Goal: Information Seeking & Learning: Learn about a topic

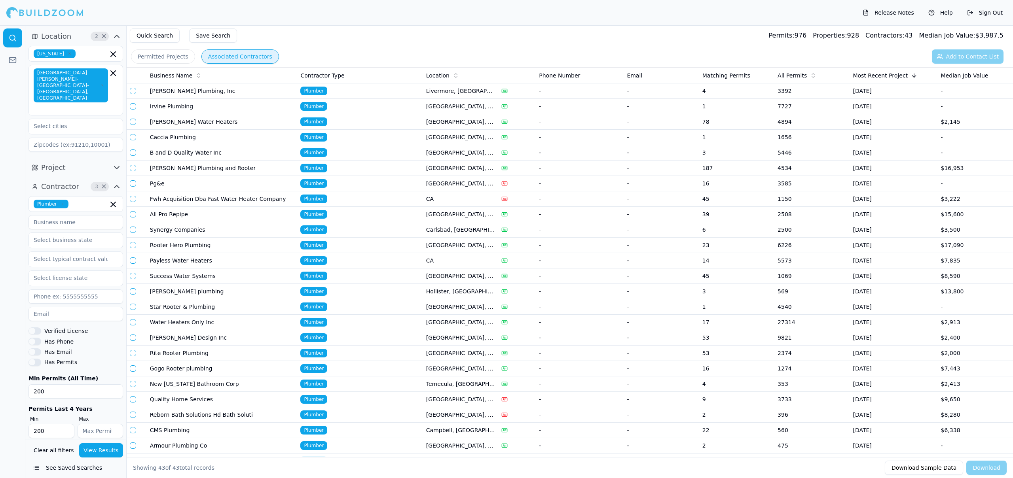
click at [61, 202] on icon "button" at bounding box center [62, 204] width 5 height 5
type input "pool"
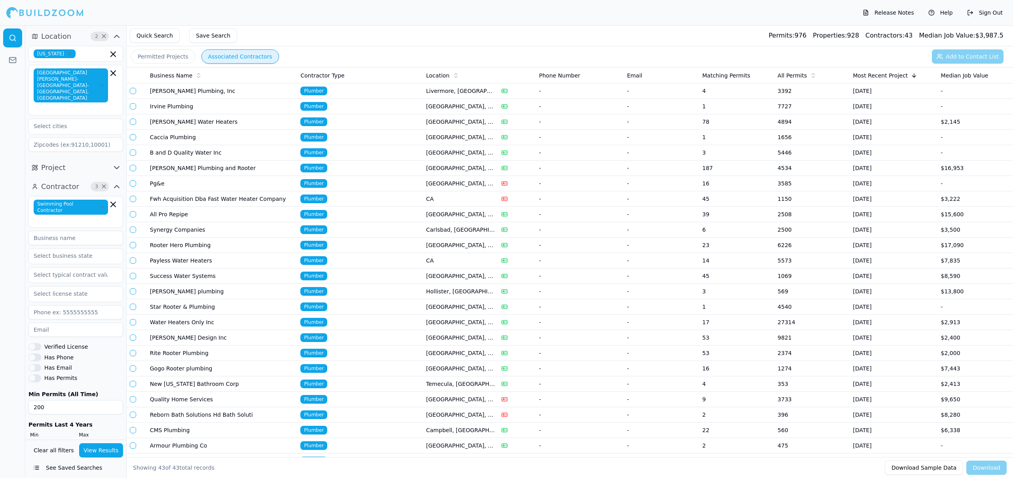
click at [6, 179] on div at bounding box center [12, 251] width 25 height 453
click at [45, 231] on input at bounding box center [75, 238] width 95 height 14
type input "royal"
click at [104, 453] on button "View Results" at bounding box center [101, 450] width 44 height 14
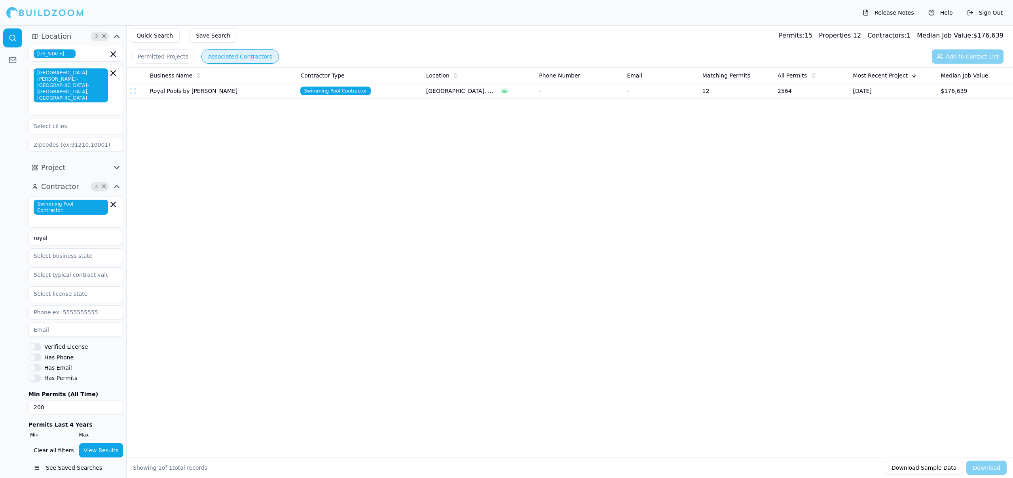
click at [189, 95] on td "Royal Pools by [PERSON_NAME]" at bounding box center [222, 90] width 151 height 15
click at [78, 231] on input "royal" at bounding box center [75, 238] width 95 height 14
click at [103, 449] on button "View Results" at bounding box center [101, 450] width 44 height 14
click at [201, 109] on td "Royal Pools by [PERSON_NAME]" at bounding box center [222, 106] width 151 height 15
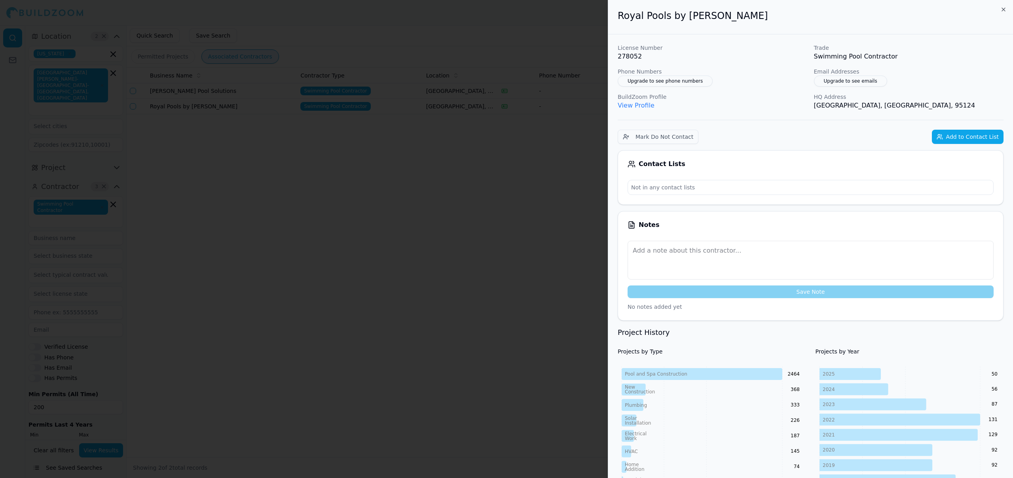
click at [532, 276] on div at bounding box center [506, 239] width 1013 height 478
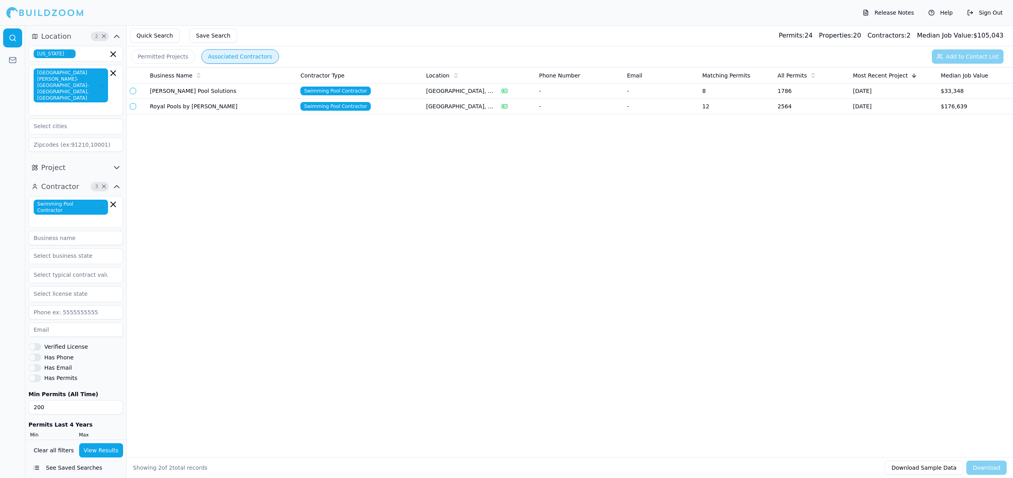
click at [158, 63] on button "Permitted Projects" at bounding box center [163, 56] width 64 height 14
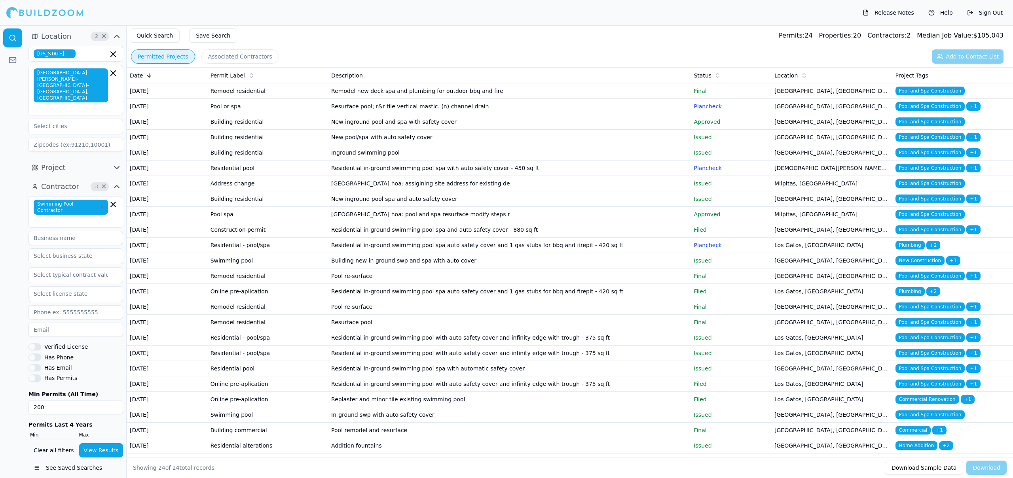
click at [318, 130] on td "Building residential" at bounding box center [267, 121] width 121 height 15
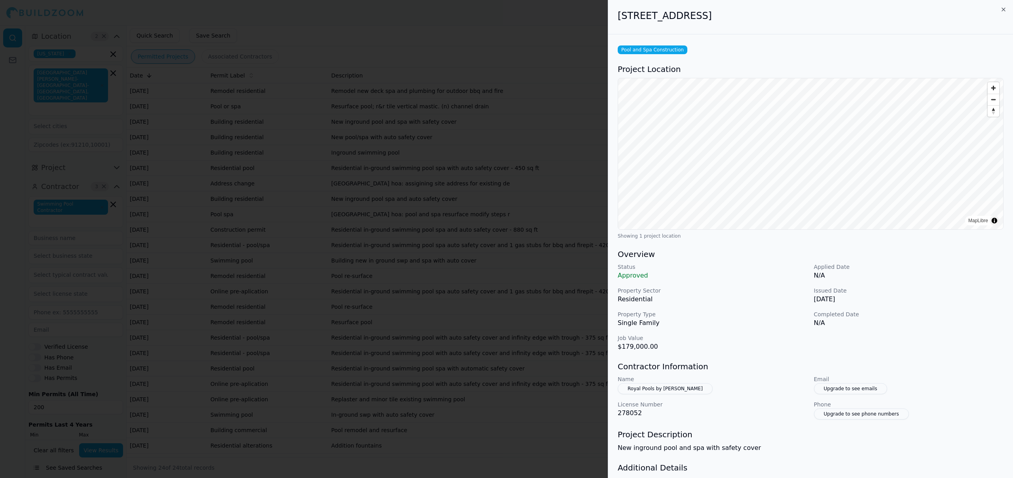
click at [352, 178] on div at bounding box center [506, 239] width 1013 height 478
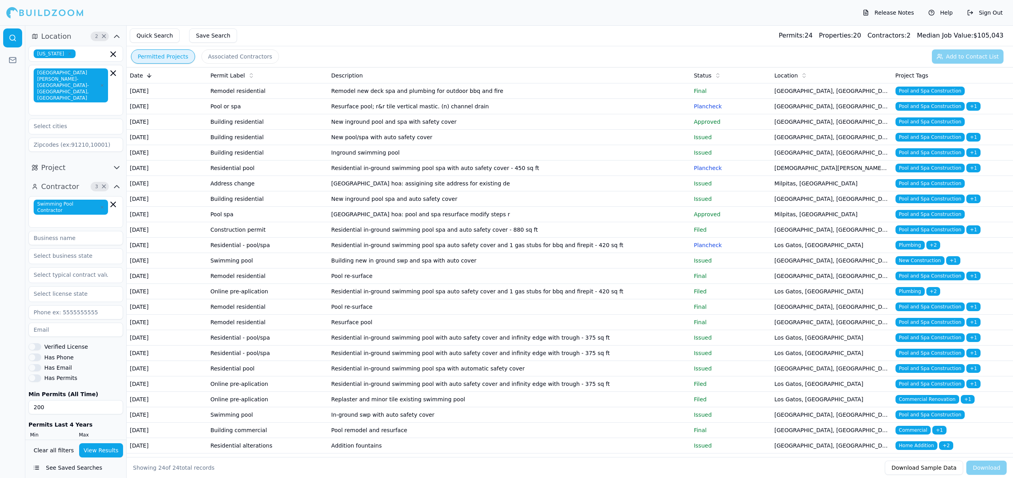
click at [367, 161] on td "Inground swimming pool" at bounding box center [509, 152] width 362 height 15
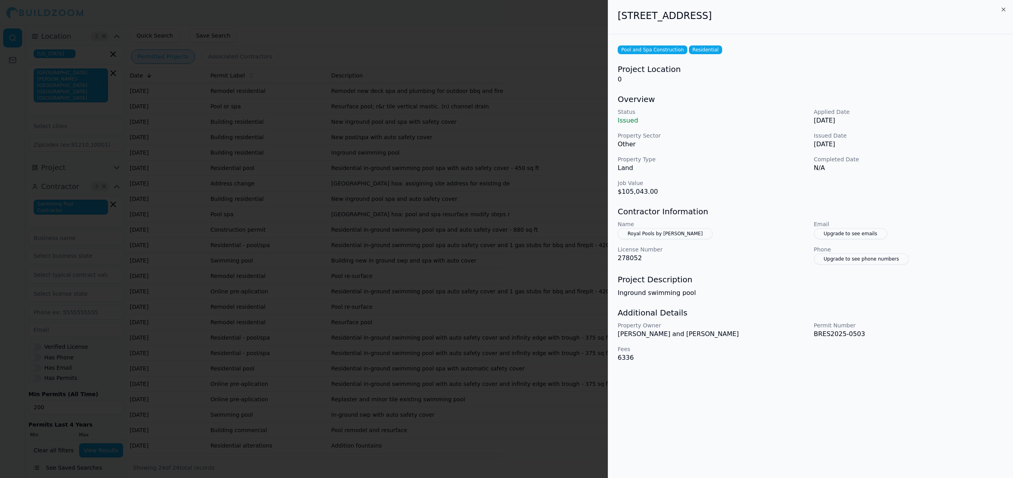
click at [367, 189] on div at bounding box center [506, 239] width 1013 height 478
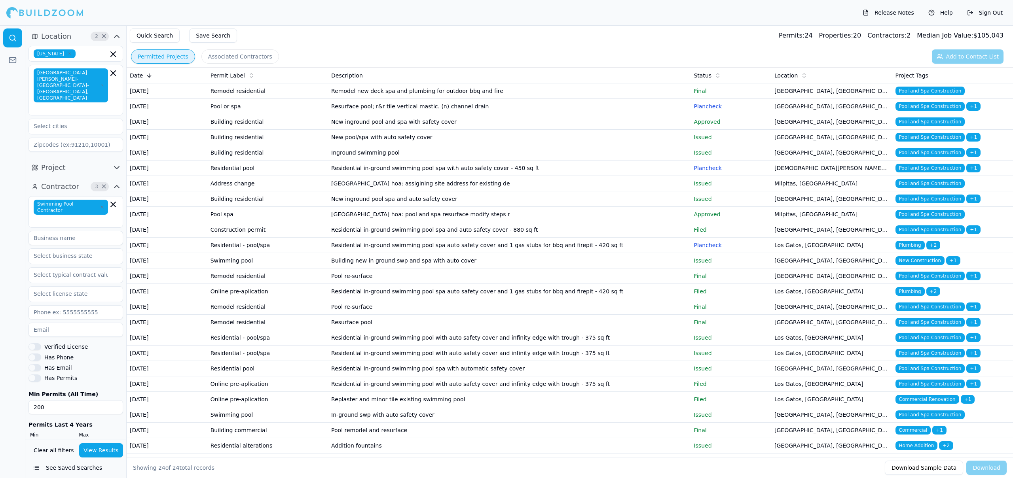
click at [538, 253] on td "Residential in-ground swimming pool spa auto safety cover and 1 gas stubs for b…" at bounding box center [509, 245] width 362 height 15
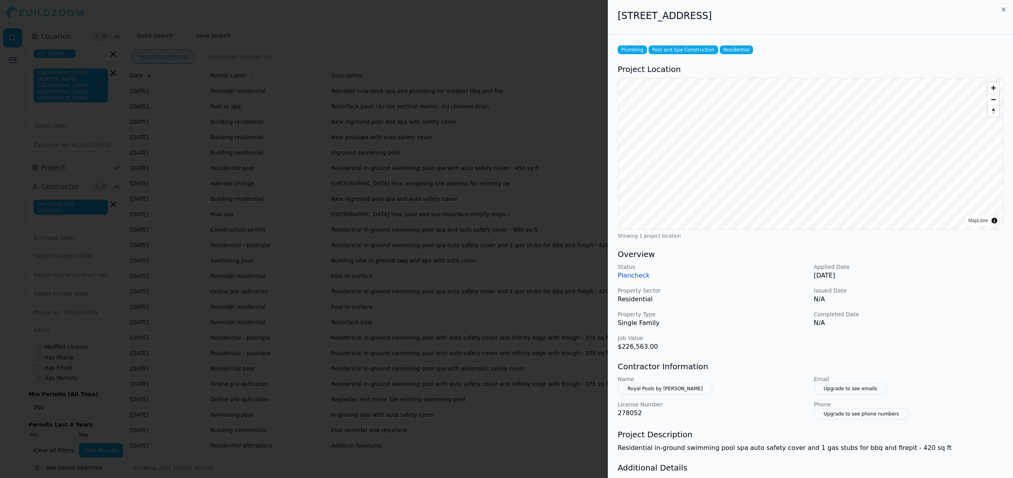
click at [538, 313] on div at bounding box center [506, 239] width 1013 height 478
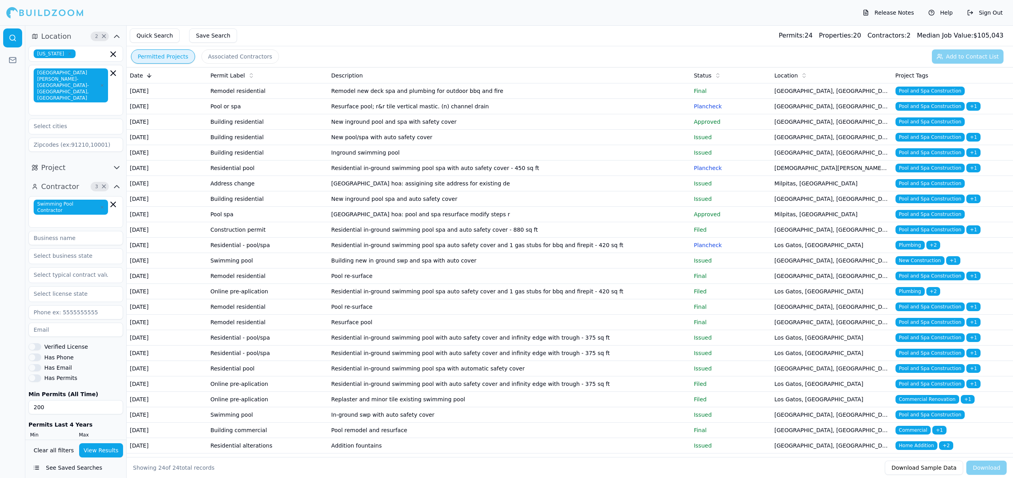
click at [500, 269] on td "Building new in ground swp and spa with auto cover" at bounding box center [509, 260] width 362 height 15
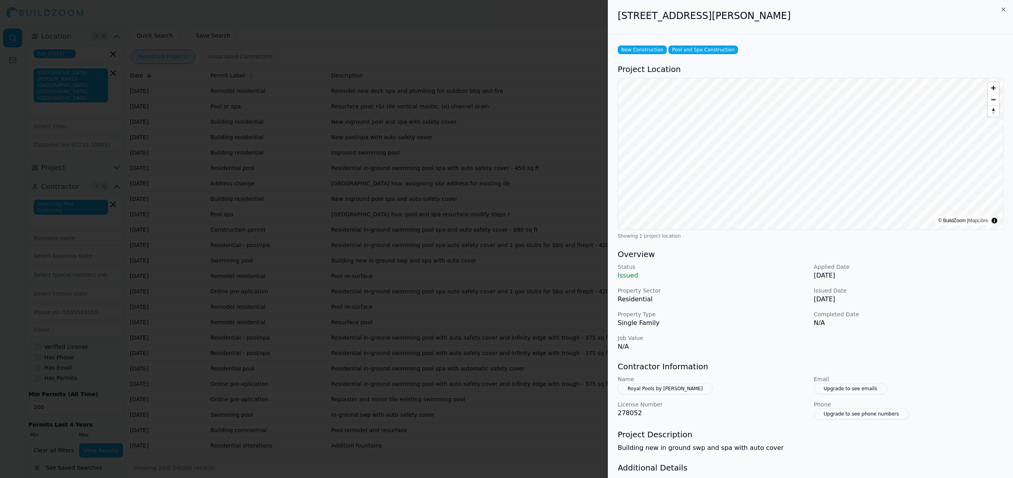
scroll to position [49, 0]
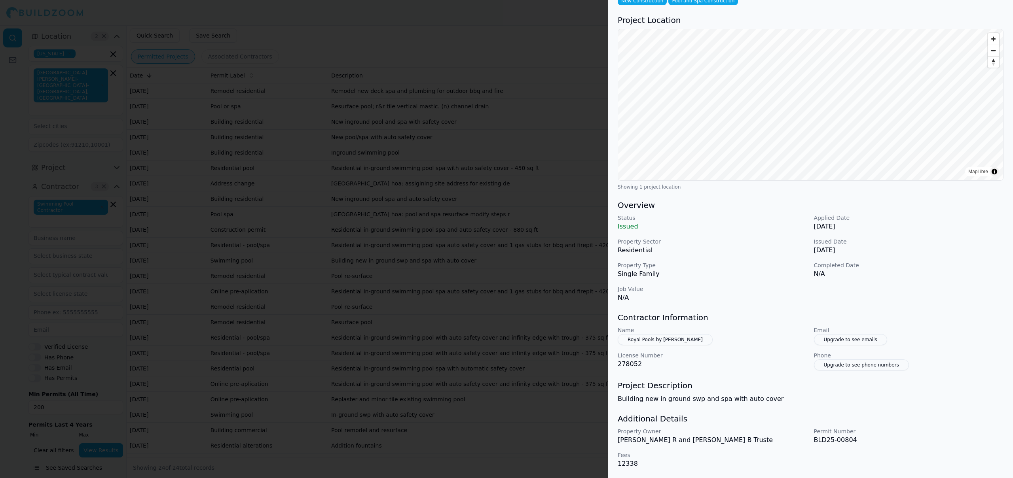
click at [461, 263] on div at bounding box center [506, 239] width 1013 height 478
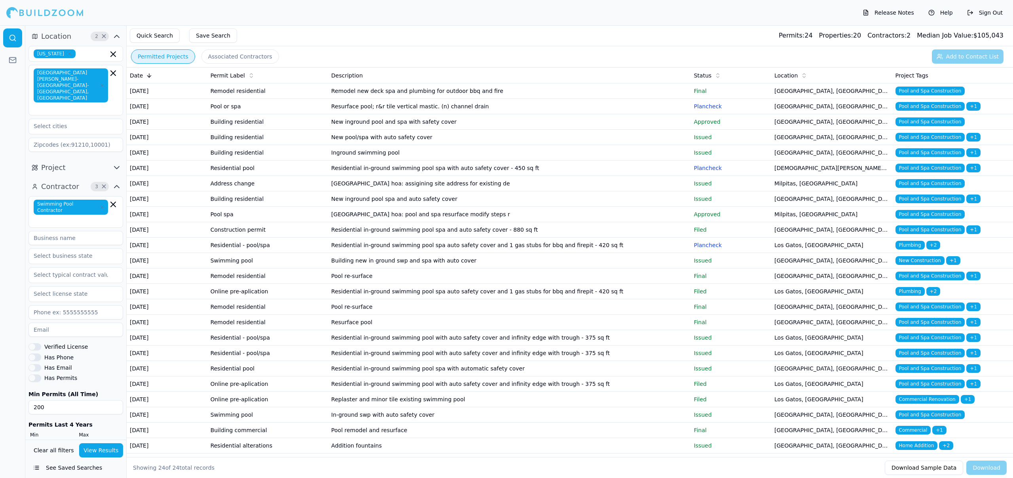
click at [375, 284] on td "Pool re-surface" at bounding box center [509, 276] width 362 height 15
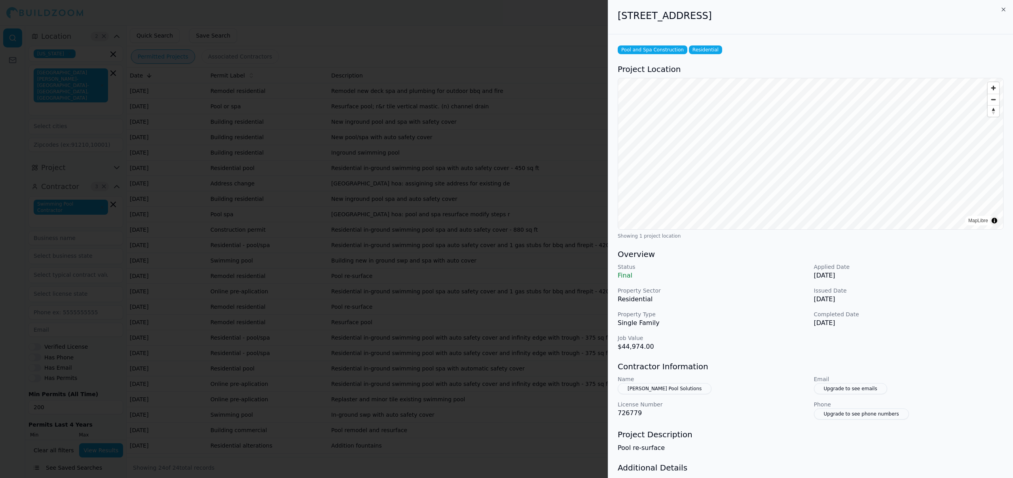
click at [517, 274] on div at bounding box center [506, 239] width 1013 height 478
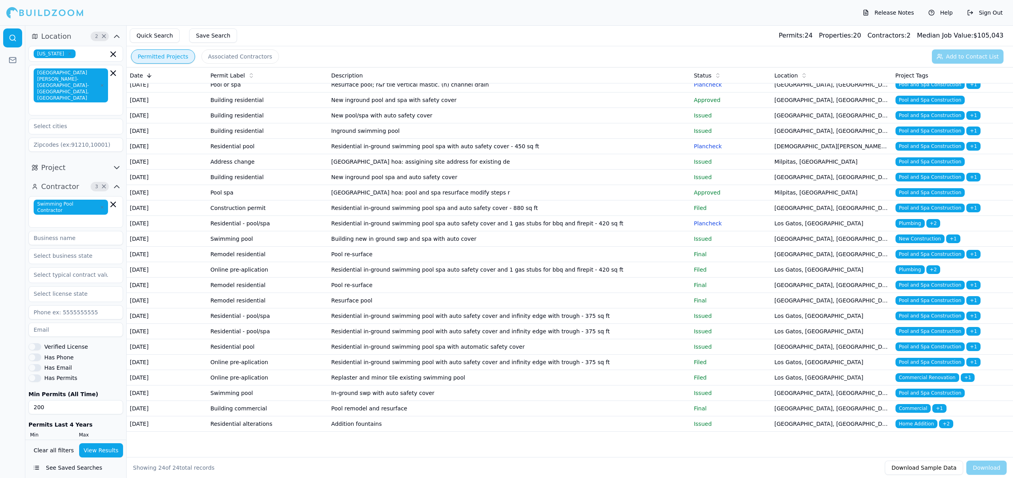
scroll to position [41, 0]
click at [492, 309] on td "Resurface pool" at bounding box center [509, 300] width 362 height 15
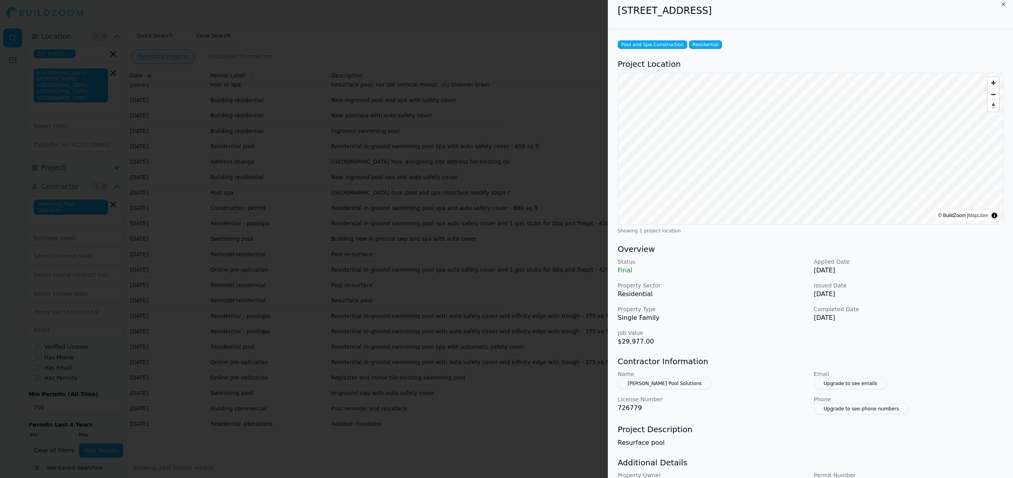
scroll to position [25, 0]
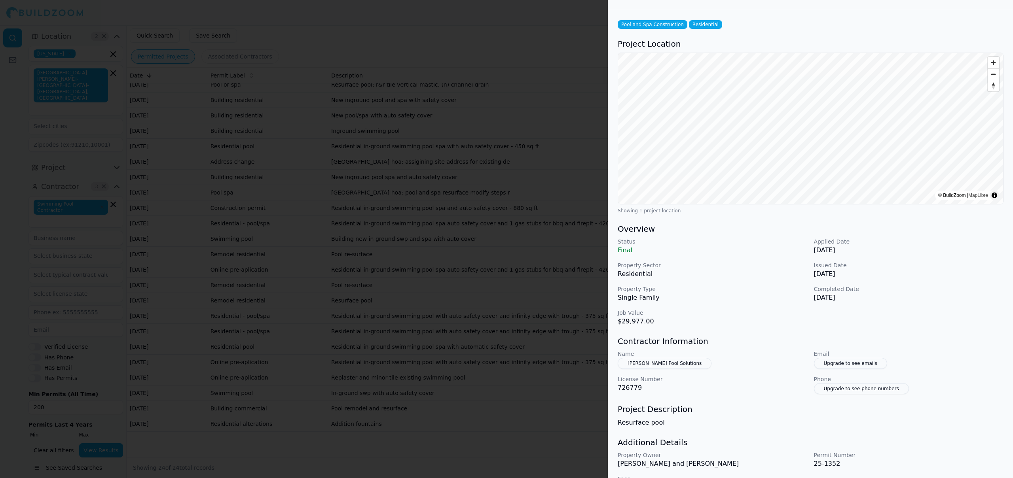
click at [445, 336] on div at bounding box center [506, 239] width 1013 height 478
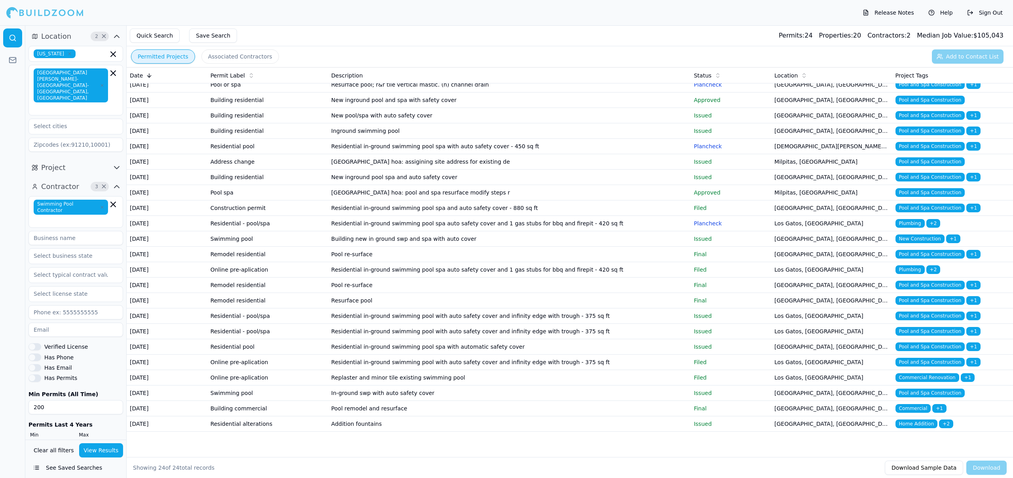
scroll to position [117, 0]
click at [445, 336] on td "Residential in-ground swimming pool with auto safety cover and infinity edge wi…" at bounding box center [509, 331] width 362 height 15
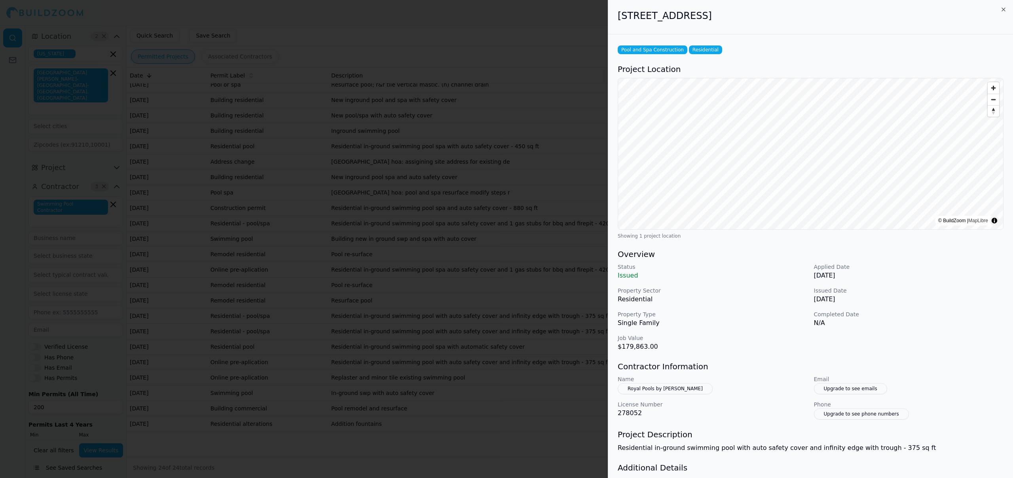
click at [277, 272] on div at bounding box center [506, 239] width 1013 height 478
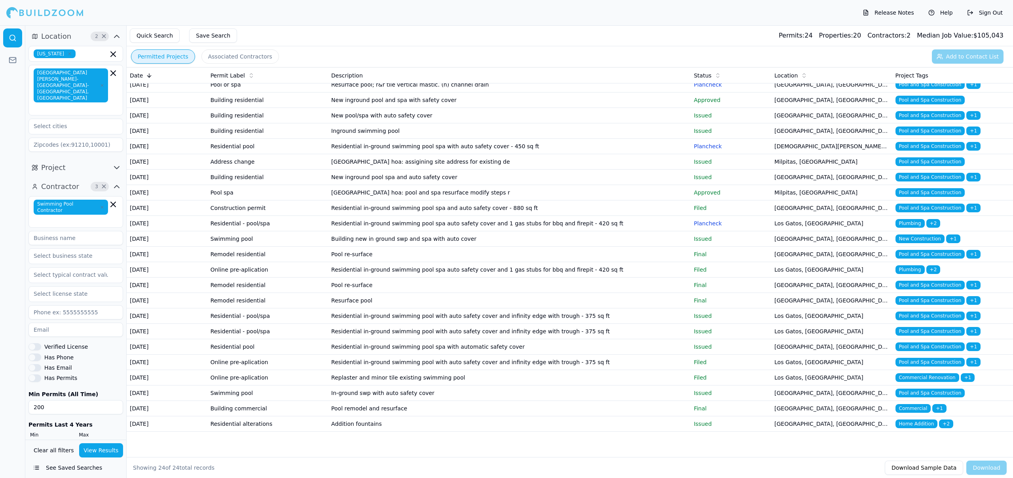
scroll to position [164, 0]
click at [426, 428] on td "Addition fountains" at bounding box center [509, 424] width 362 height 15
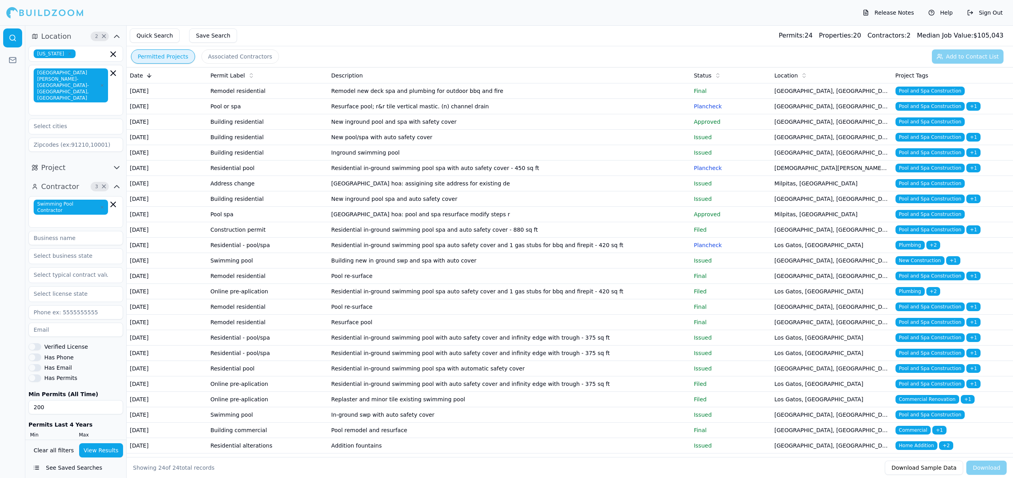
click at [49, 440] on input "200" at bounding box center [51, 447] width 46 height 14
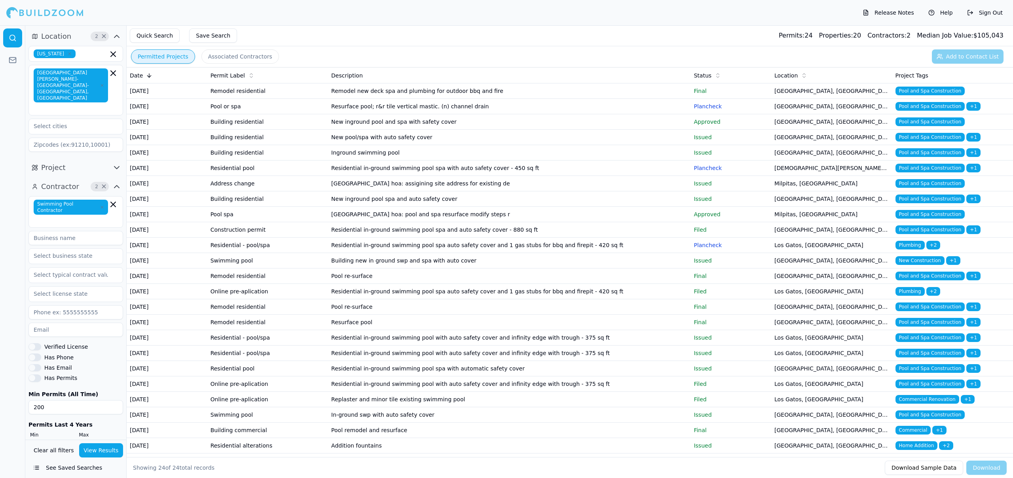
click at [87, 447] on button "View Results" at bounding box center [101, 450] width 44 height 14
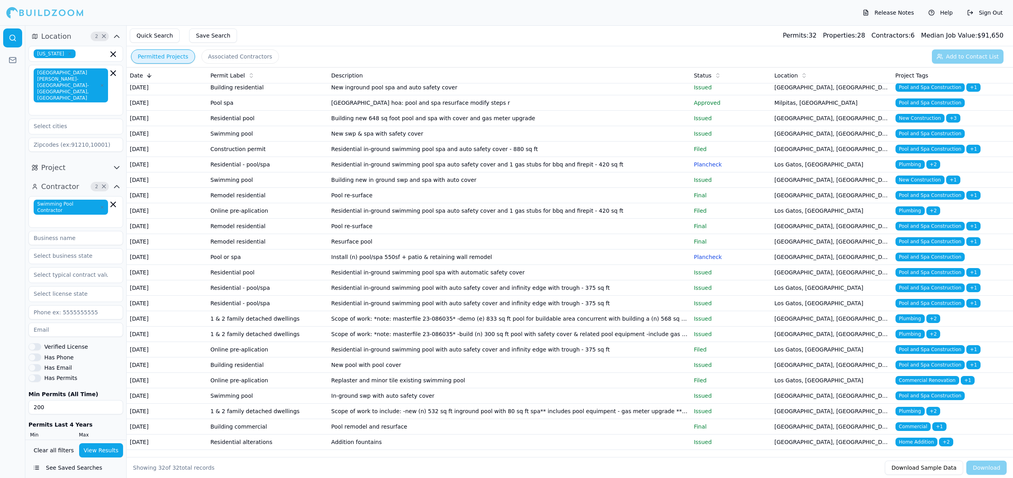
scroll to position [269, 0]
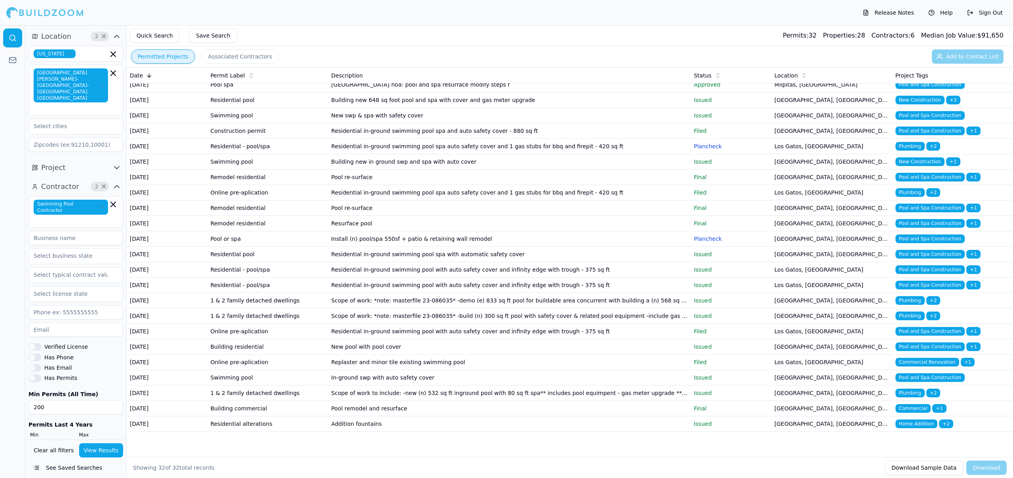
click at [478, 216] on td "Resurface pool" at bounding box center [509, 223] width 362 height 15
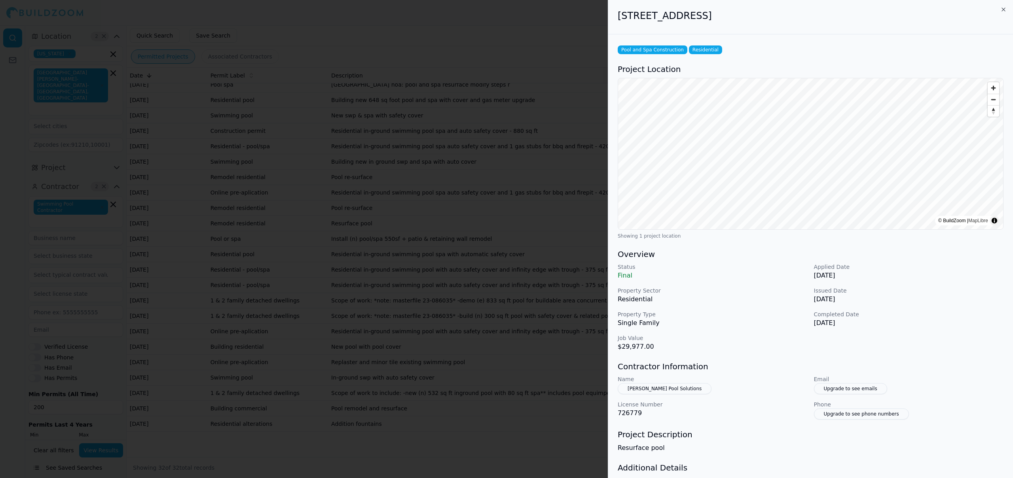
scroll to position [49, 0]
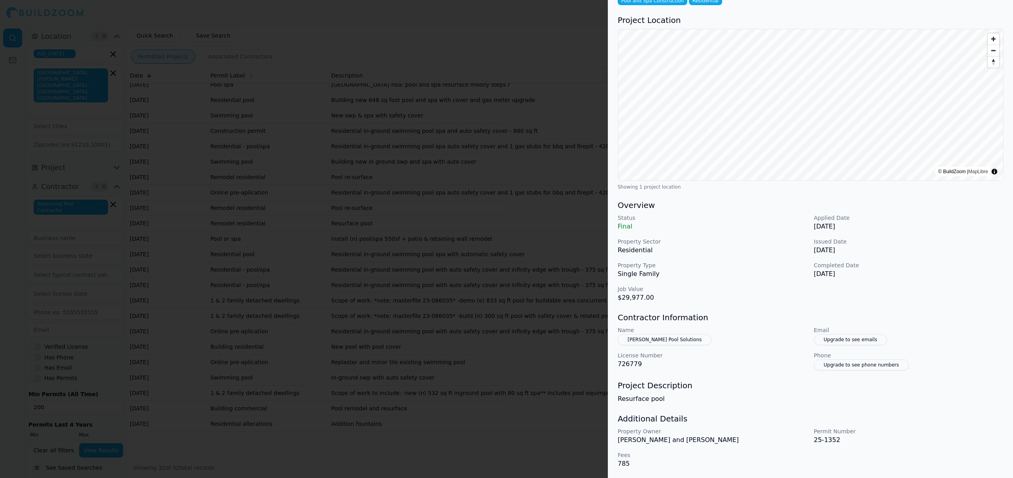
click at [656, 339] on button "[PERSON_NAME] Pool Solutions" at bounding box center [665, 339] width 94 height 11
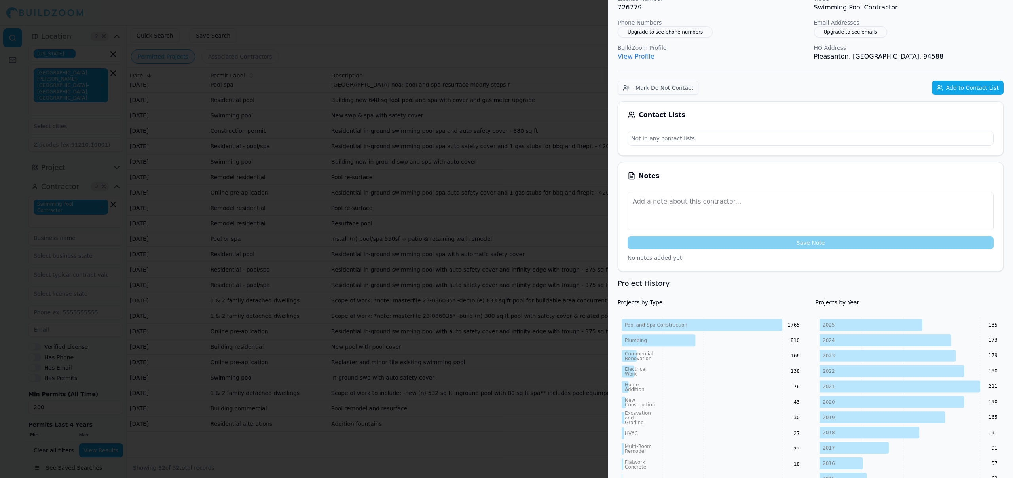
scroll to position [0, 0]
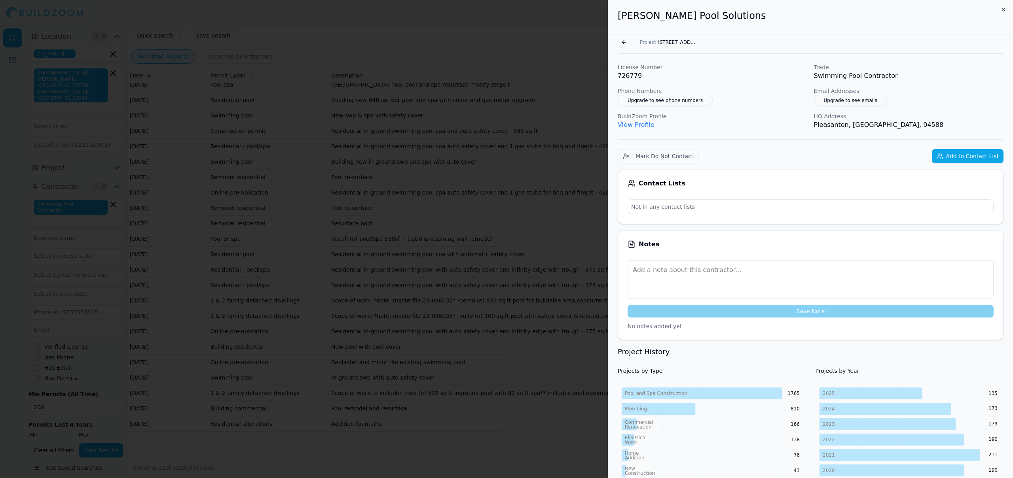
click at [464, 238] on div at bounding box center [506, 239] width 1013 height 478
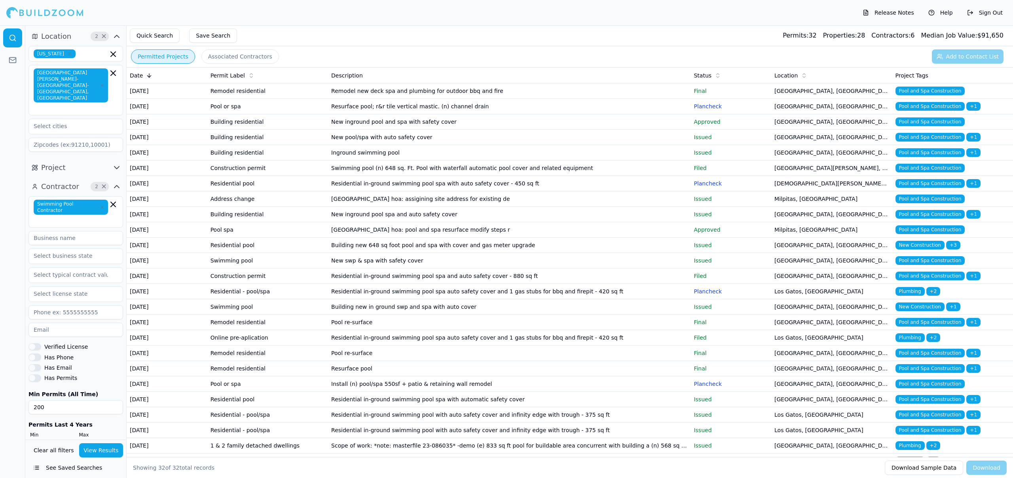
click at [101, 205] on icon "button" at bounding box center [102, 207] width 5 height 5
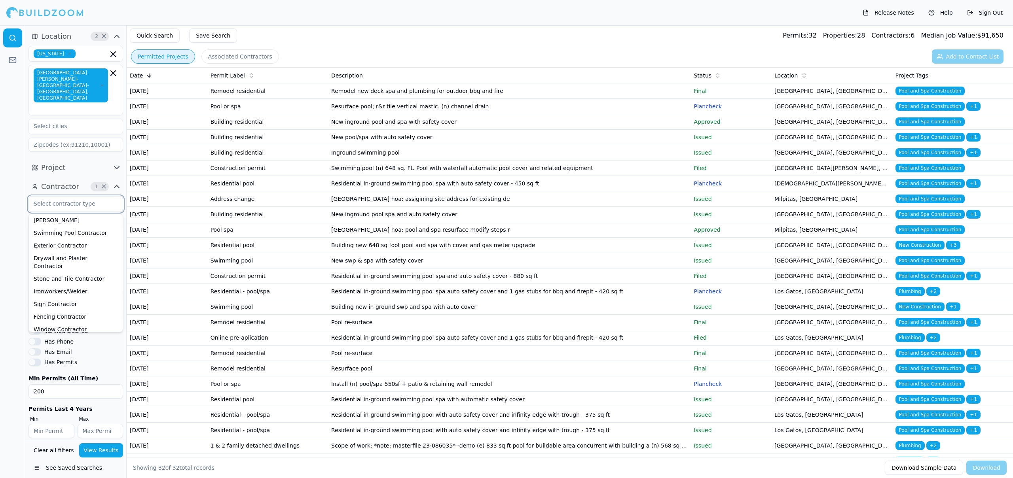
scroll to position [217, 0]
click at [83, 305] on div "Fencing Contractor" at bounding box center [75, 311] width 91 height 13
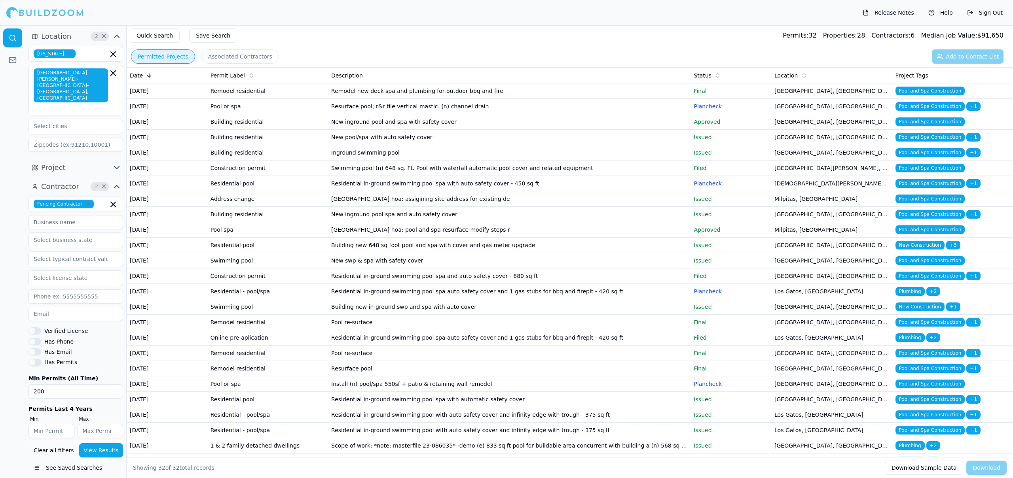
click at [97, 376] on div "Min Permits (All Time) 200" at bounding box center [75, 387] width 95 height 23
click at [34, 385] on input "200" at bounding box center [75, 392] width 95 height 14
click at [87, 202] on icon "button" at bounding box center [87, 204] width 5 height 5
click at [84, 197] on input "text" at bounding box center [71, 204] width 84 height 14
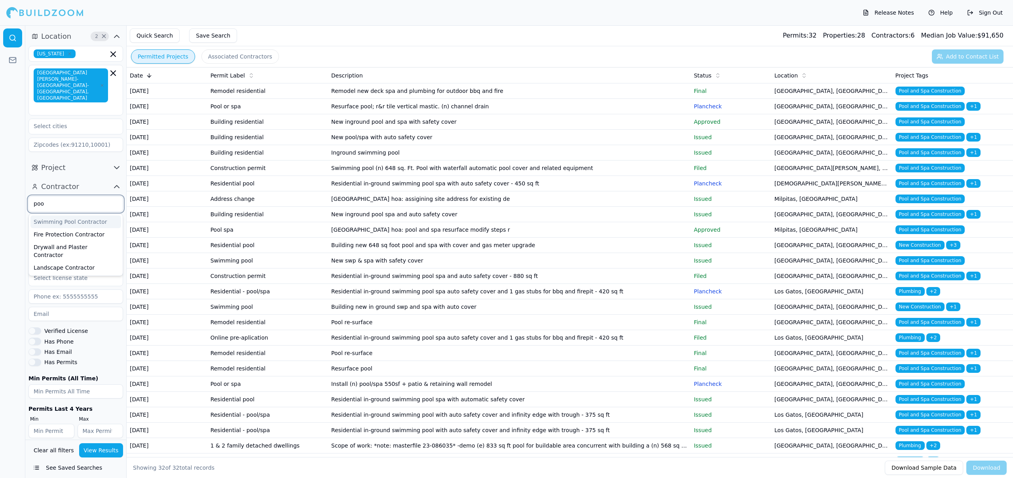
type input "pool"
click at [89, 216] on div "Swimming Pool Contractor" at bounding box center [75, 222] width 91 height 13
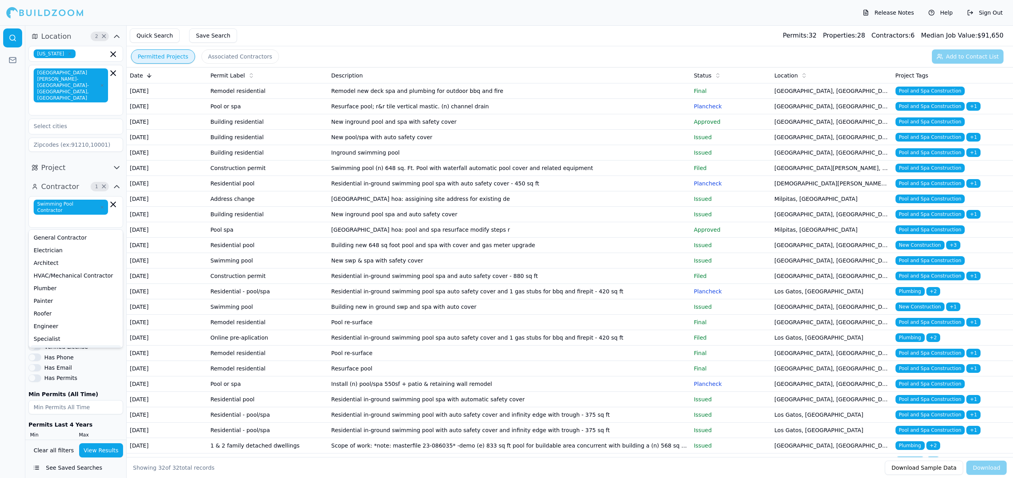
click at [110, 447] on button "View Results" at bounding box center [101, 450] width 44 height 14
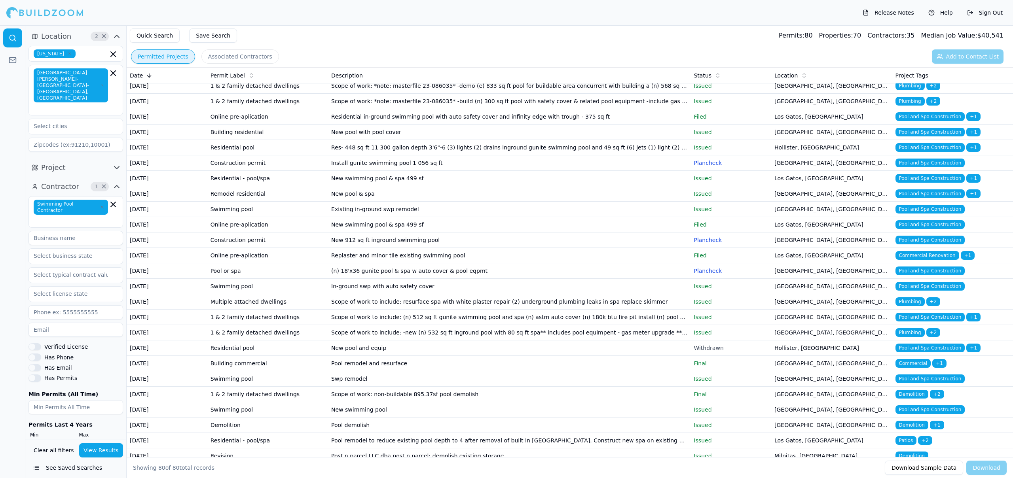
scroll to position [1051, 0]
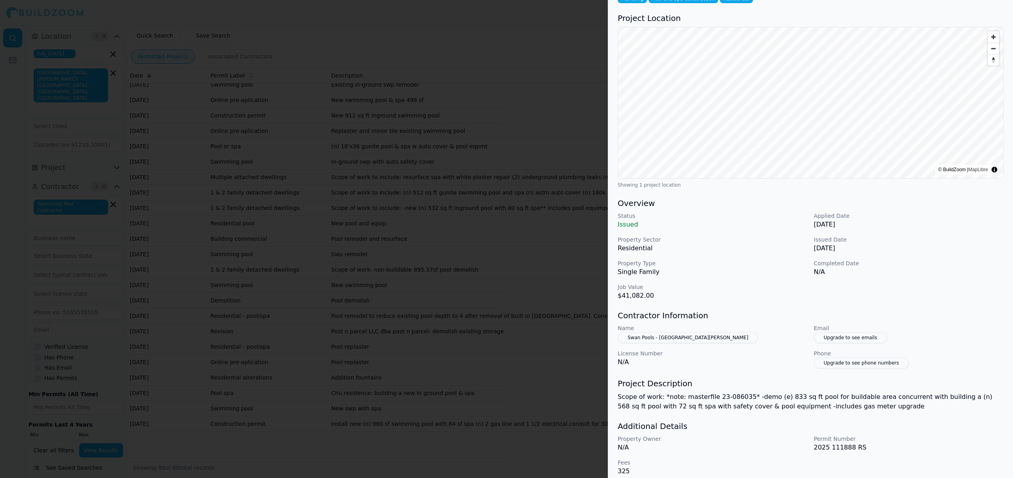
scroll to position [59, 0]
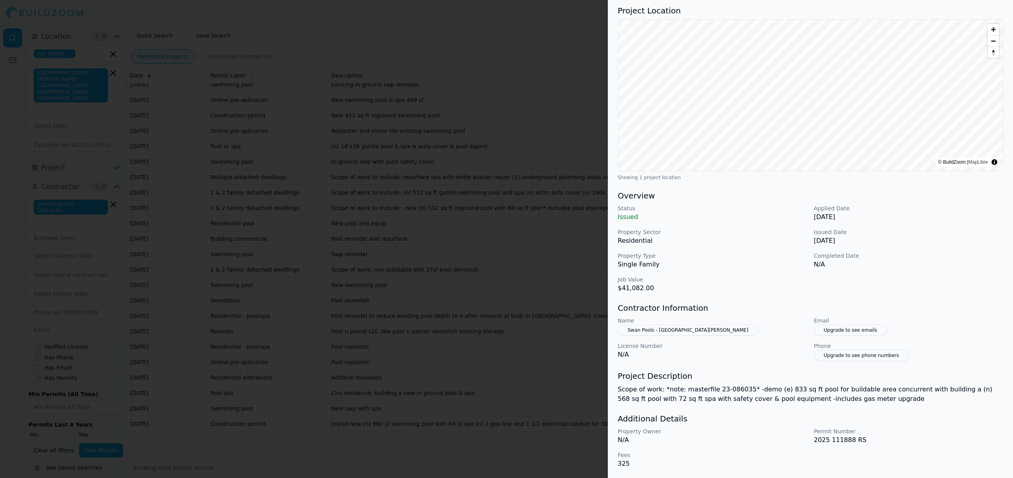
click at [635, 332] on button "Swan Pools - [GEOGRAPHIC_DATA][PERSON_NAME]" at bounding box center [688, 330] width 140 height 11
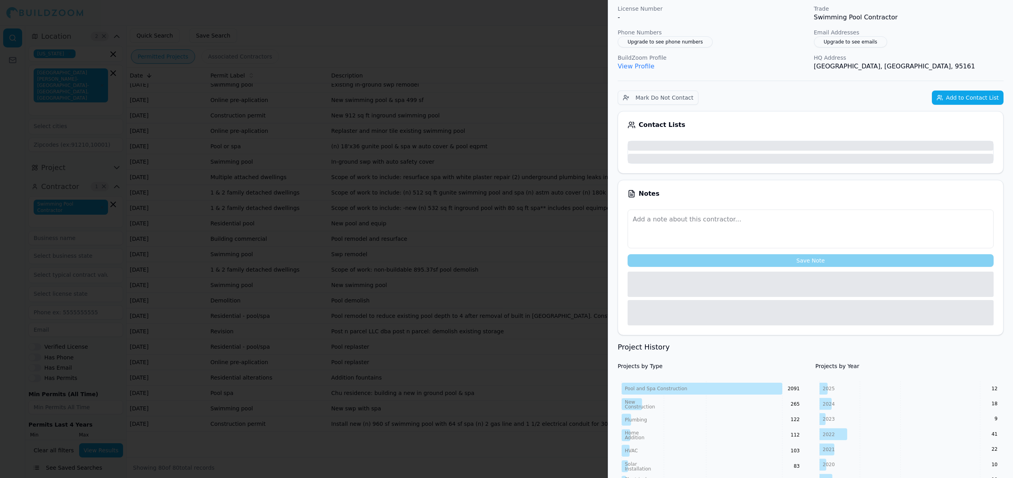
scroll to position [78, 0]
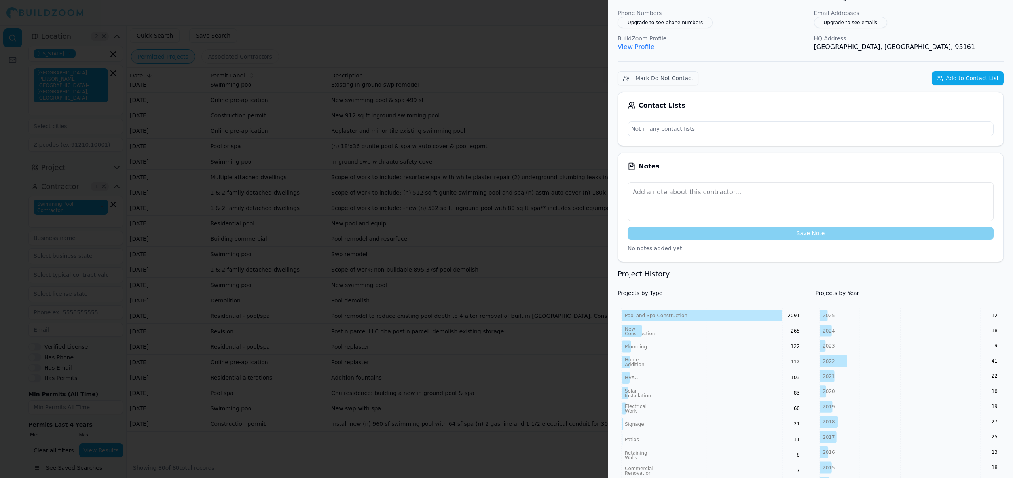
click at [423, 277] on div at bounding box center [506, 239] width 1013 height 478
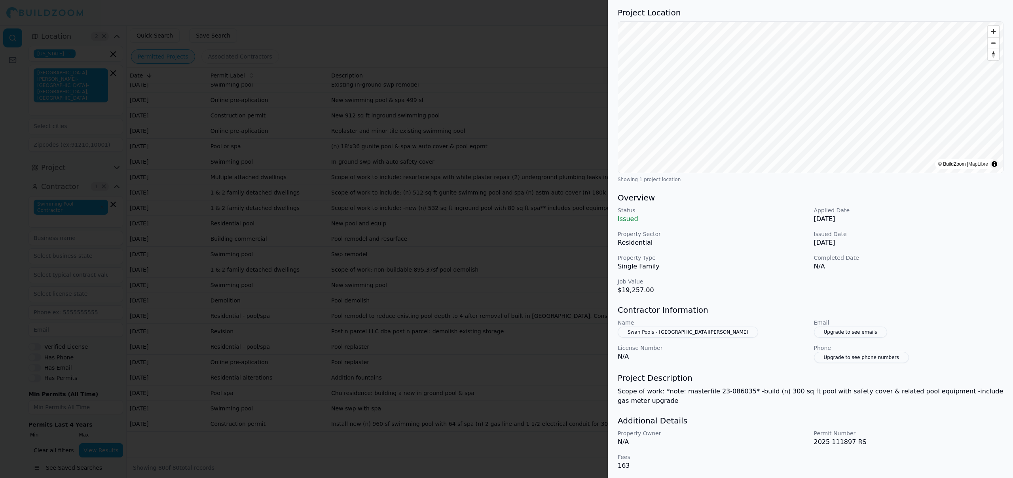
scroll to position [59, 0]
click at [464, 284] on div at bounding box center [506, 239] width 1013 height 478
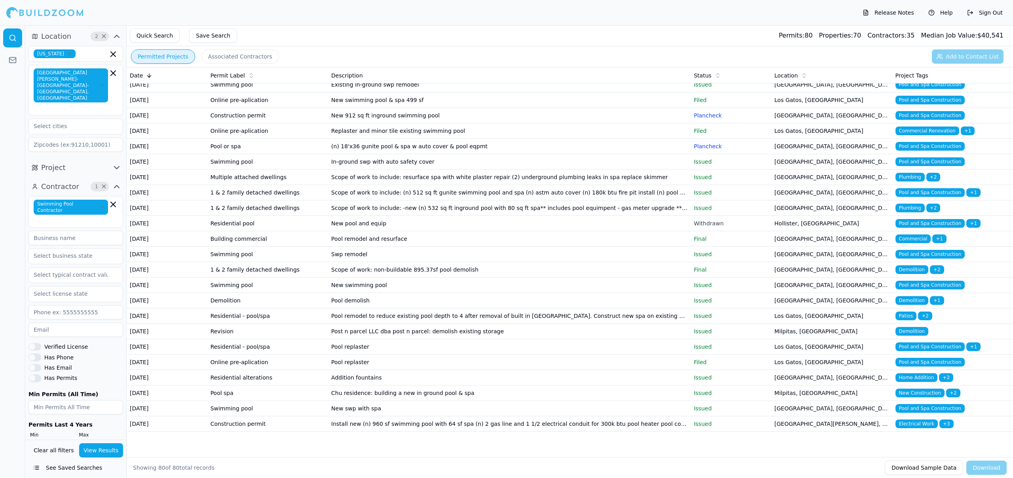
click at [352, 46] on td "Install gunite swimming pool 1 056 sq ft" at bounding box center [509, 38] width 362 height 15
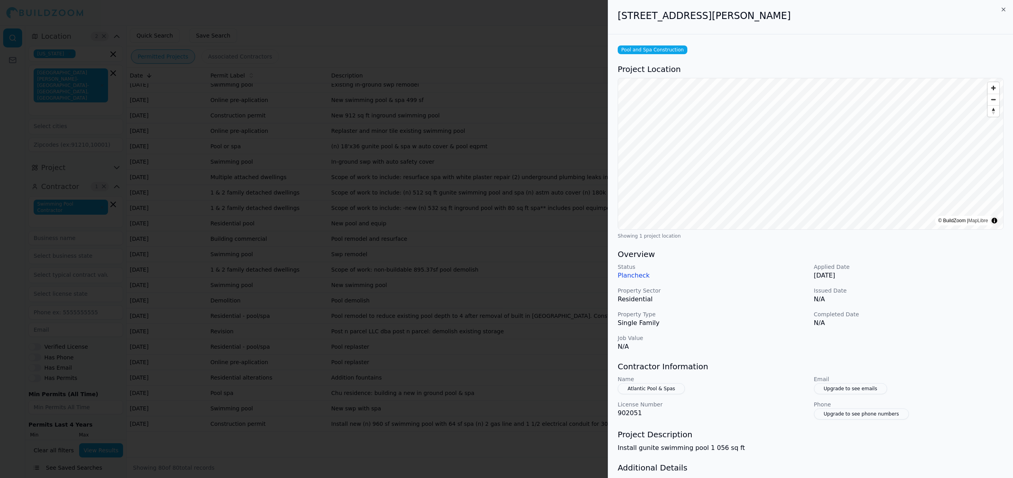
scroll to position [49, 0]
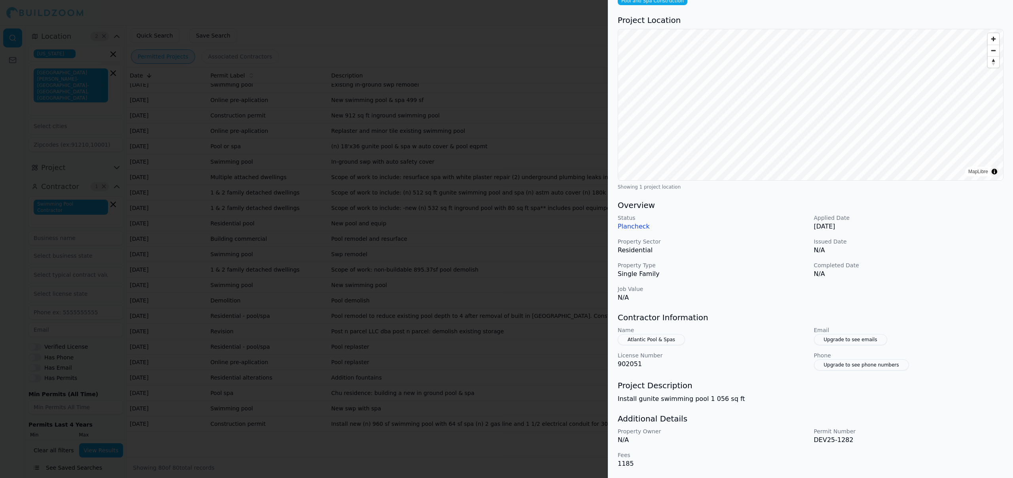
click at [422, 257] on div at bounding box center [506, 239] width 1013 height 478
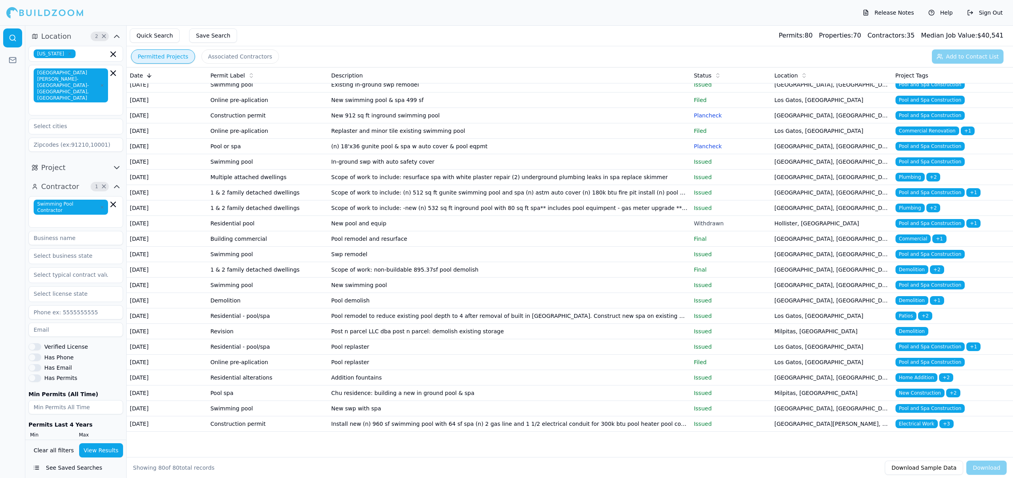
scroll to position [191, 0]
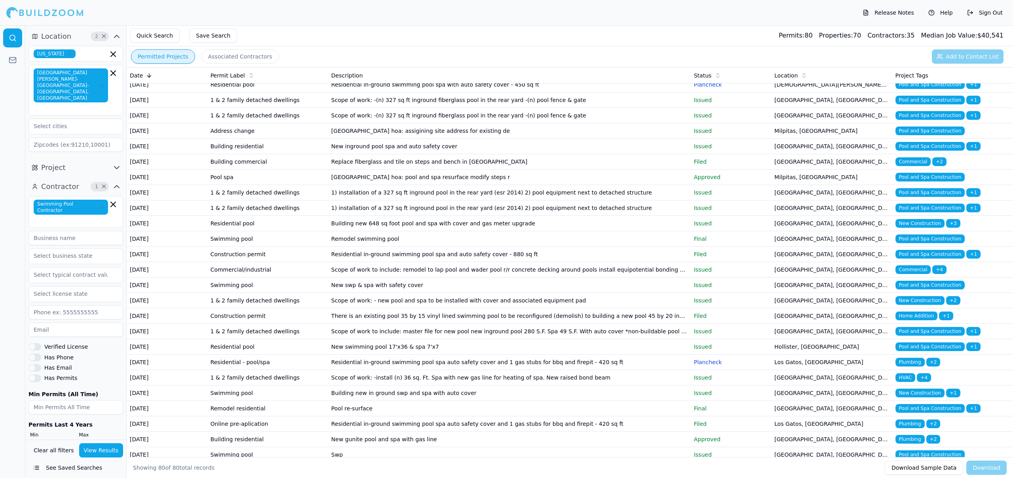
click at [227, 55] on button "Associated Contractors" at bounding box center [240, 56] width 78 height 14
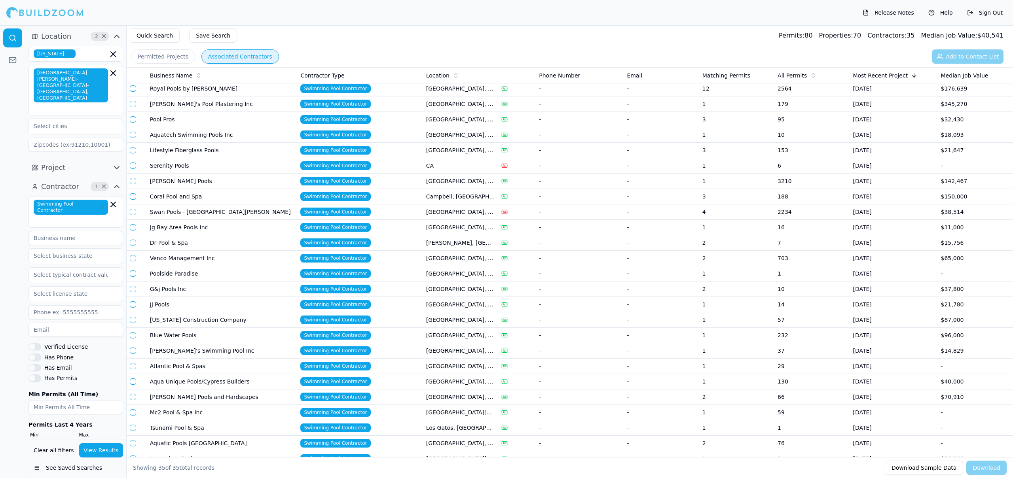
scroll to position [0, 0]
